Goal: Task Accomplishment & Management: Understand process/instructions

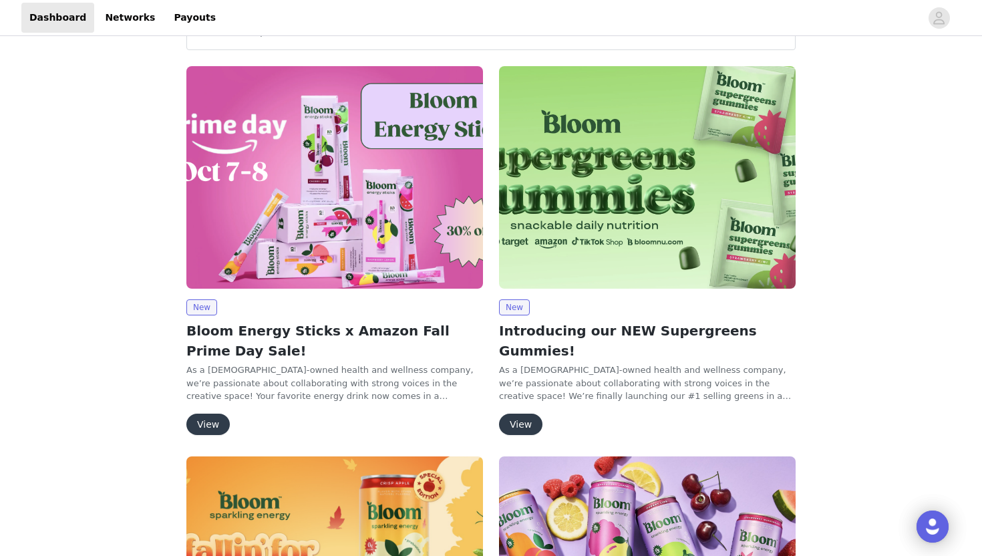
scroll to position [47, 0]
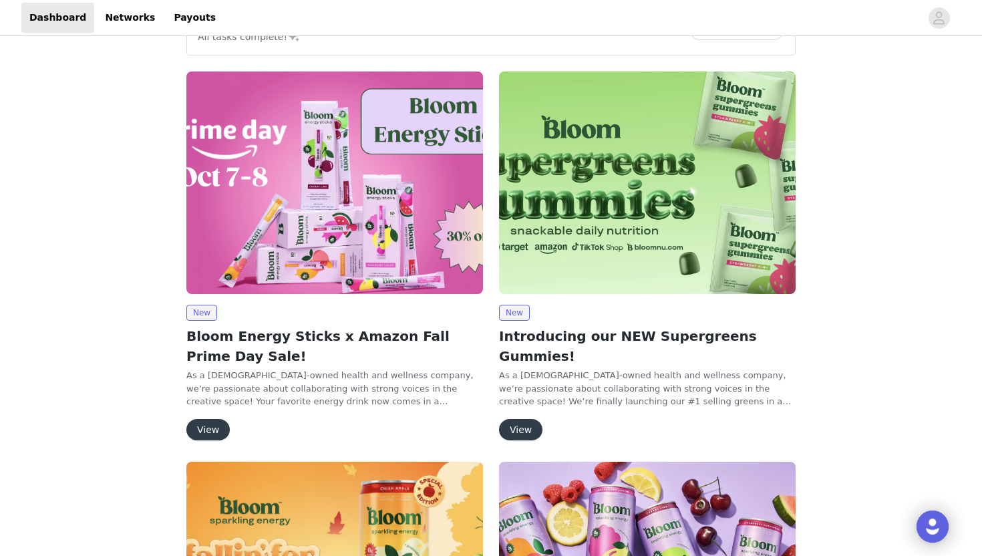
click at [528, 419] on button "View" at bounding box center [520, 429] width 43 height 21
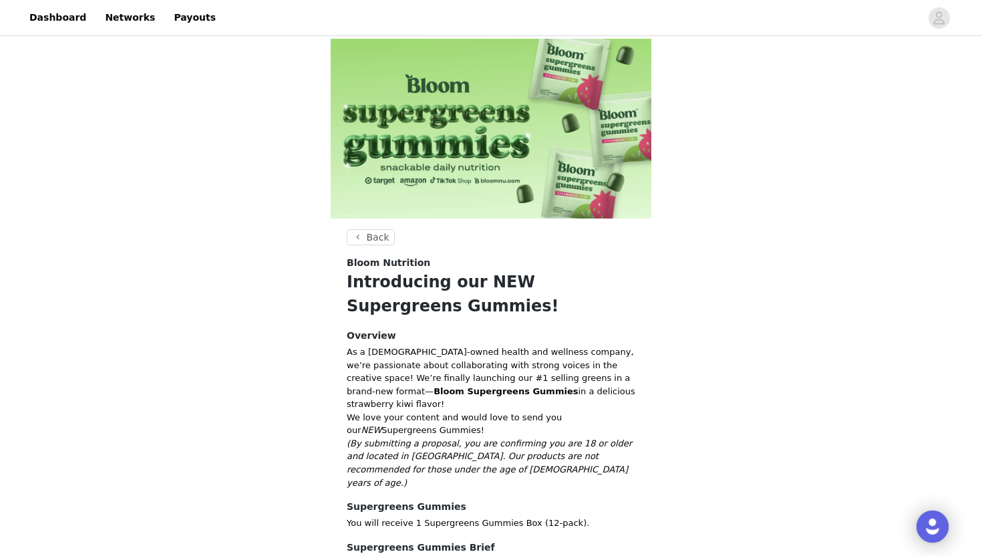
scroll to position [129, 0]
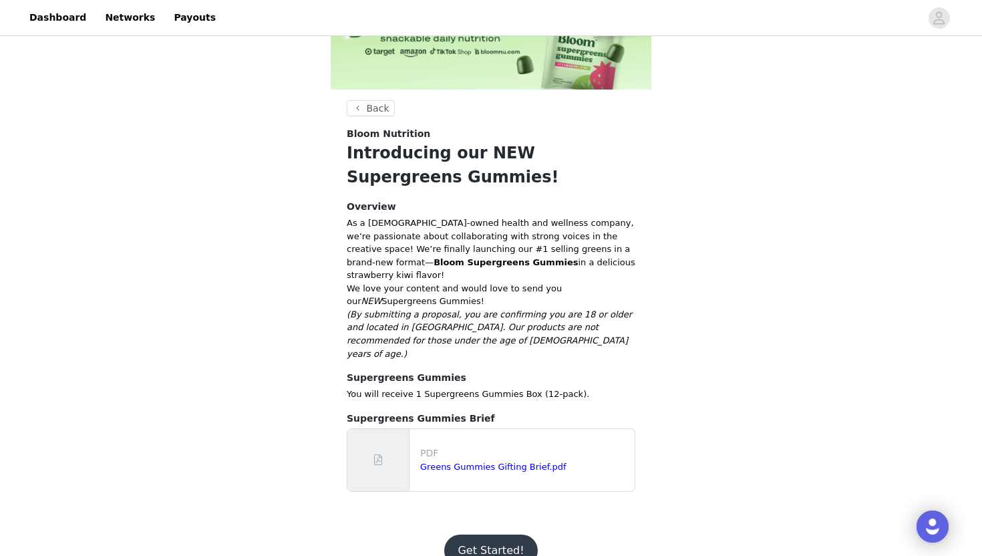
click at [506, 534] on button "Get Started!" at bounding box center [490, 550] width 93 height 32
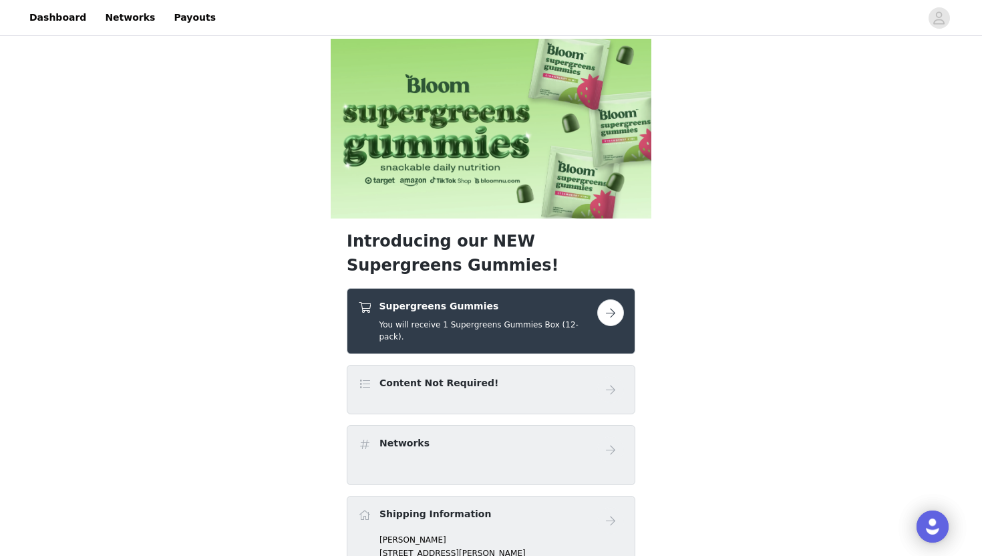
click at [614, 303] on button "button" at bounding box center [610, 312] width 27 height 27
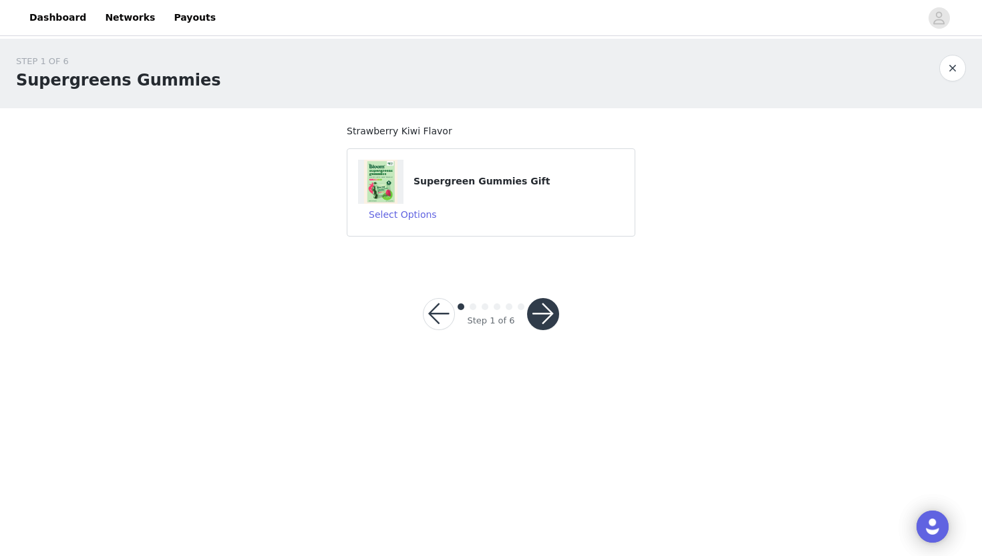
click at [532, 316] on button "button" at bounding box center [543, 314] width 32 height 32
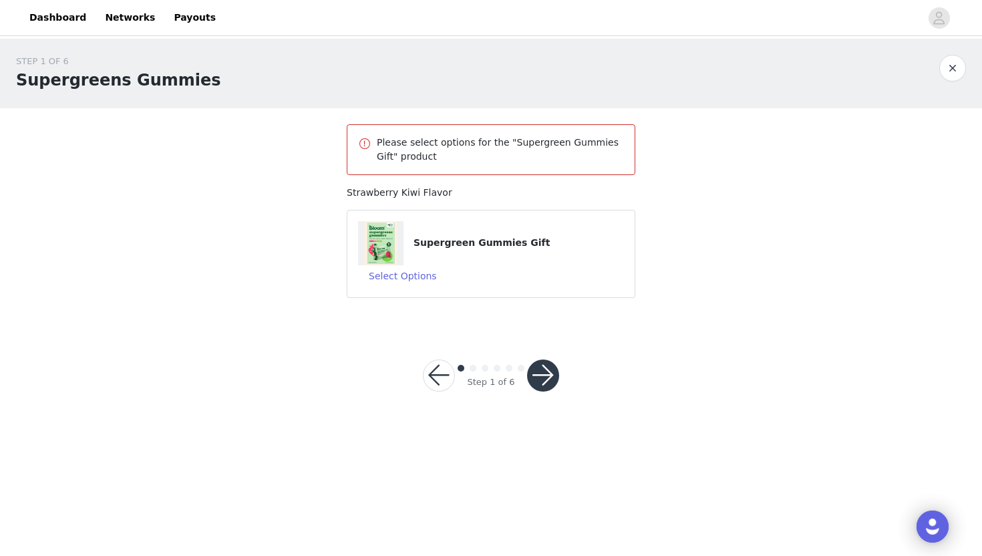
click at [544, 375] on button "button" at bounding box center [543, 375] width 32 height 32
click at [415, 272] on button "Select Options" at bounding box center [403, 275] width 90 height 21
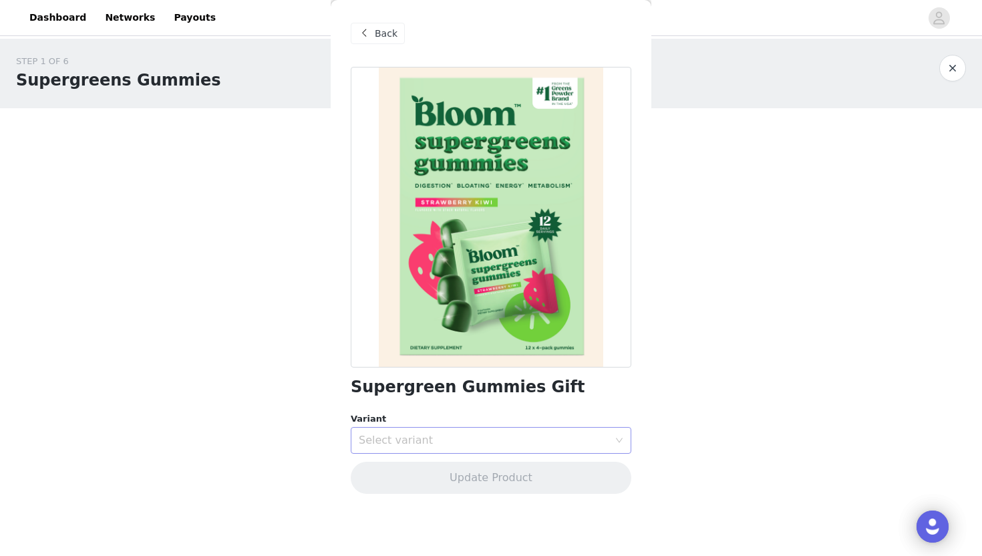
click at [496, 446] on div "Select variant" at bounding box center [484, 440] width 250 height 13
click at [497, 470] on li "Strawberry Kiwi" at bounding box center [491, 469] width 281 height 21
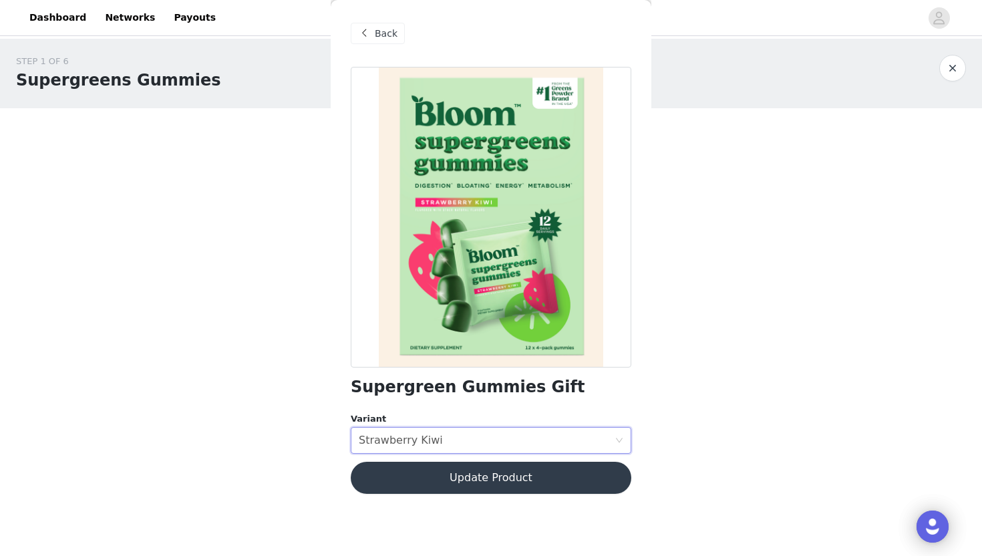
click at [502, 472] on button "Update Product" at bounding box center [491, 478] width 281 height 32
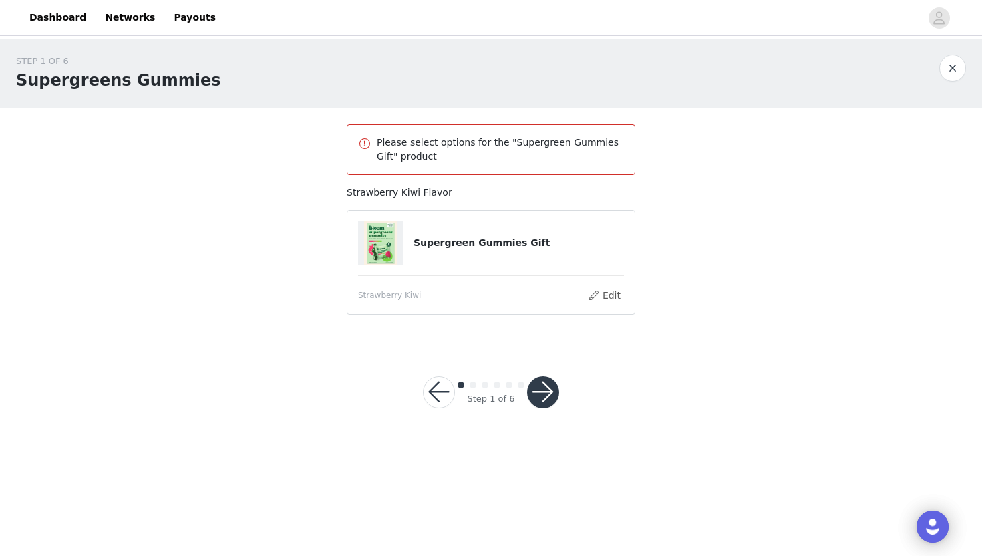
click at [550, 387] on button "button" at bounding box center [543, 392] width 32 height 32
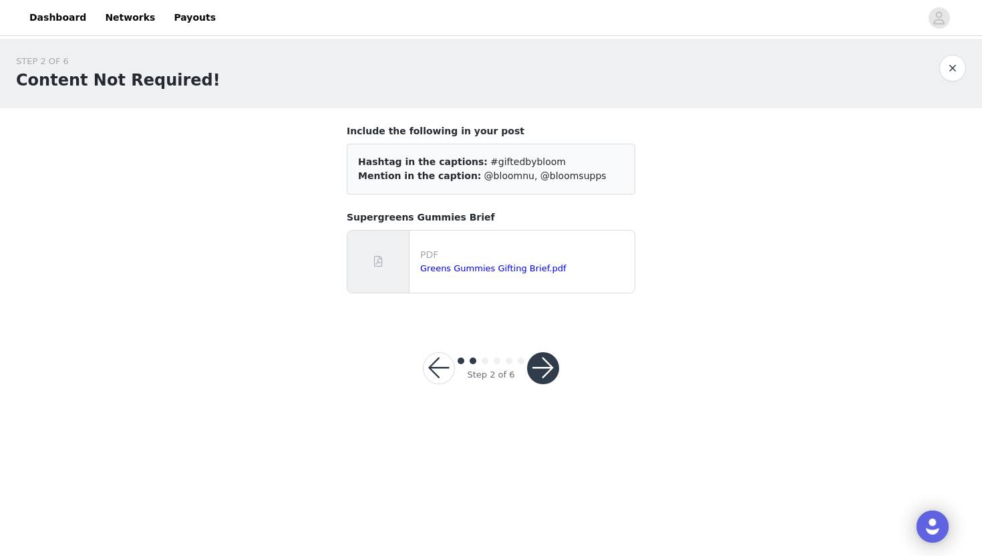
click at [546, 371] on button "button" at bounding box center [543, 368] width 32 height 32
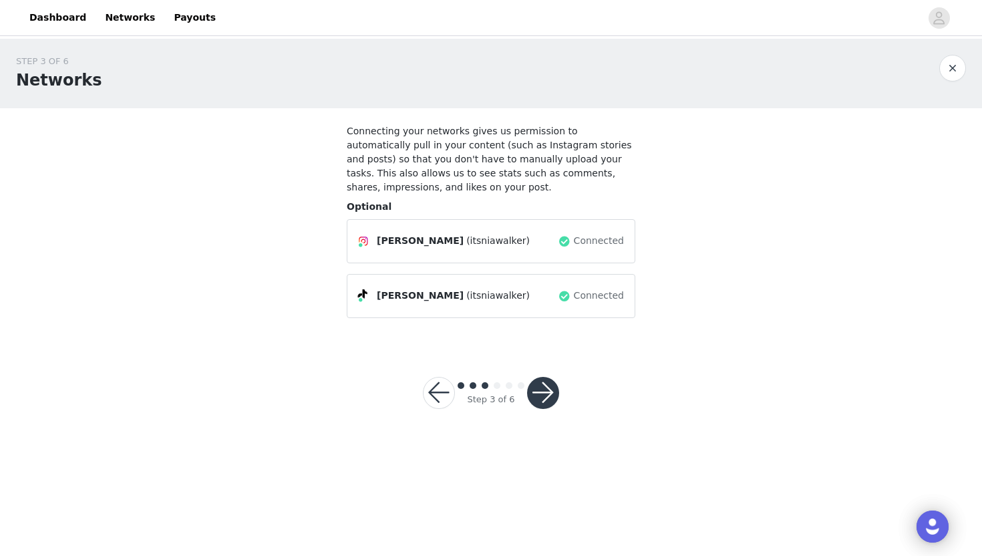
click at [554, 399] on button "button" at bounding box center [543, 393] width 32 height 32
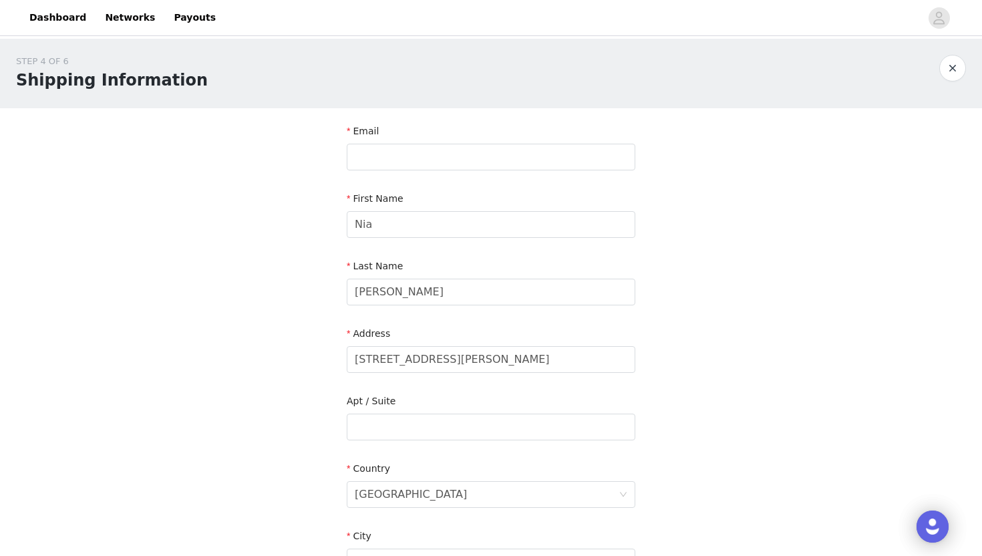
click at [947, 70] on button "button" at bounding box center [952, 68] width 27 height 27
